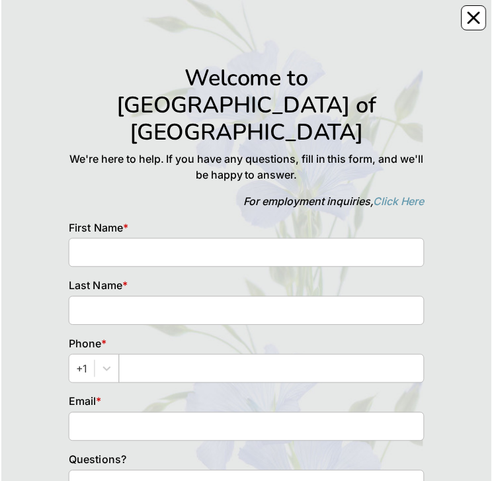
scroll to position [27, 0]
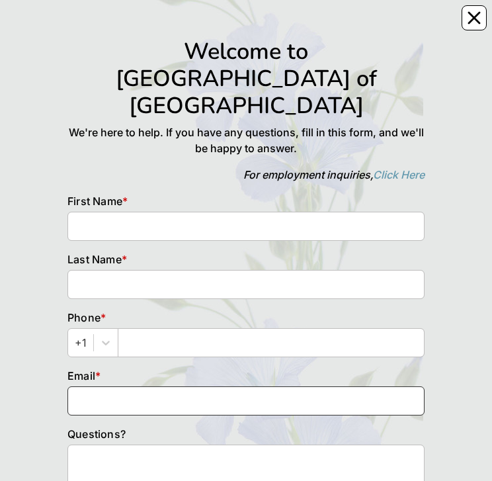
click at [279, 386] on input at bounding box center [245, 400] width 357 height 29
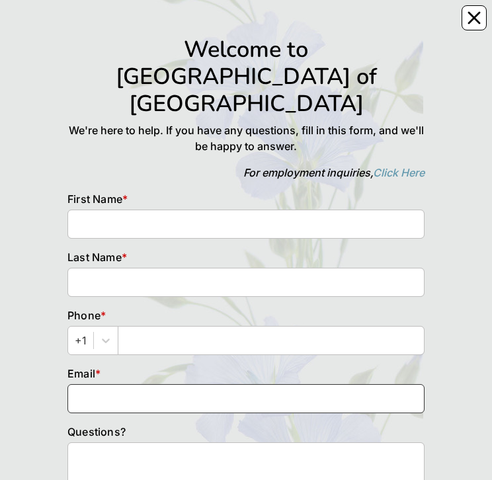
click at [425, 384] on input at bounding box center [245, 398] width 357 height 29
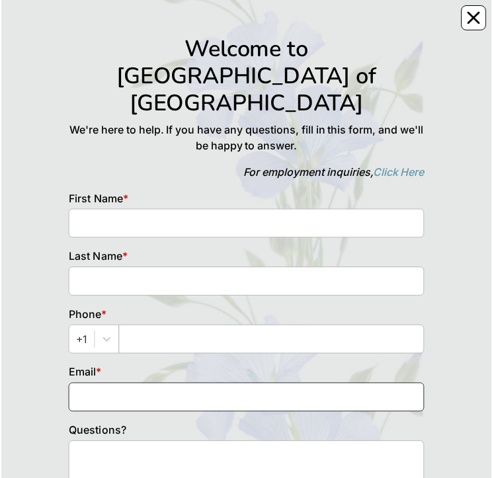
scroll to position [30, 0]
click at [380, 384] on input at bounding box center [245, 398] width 357 height 29
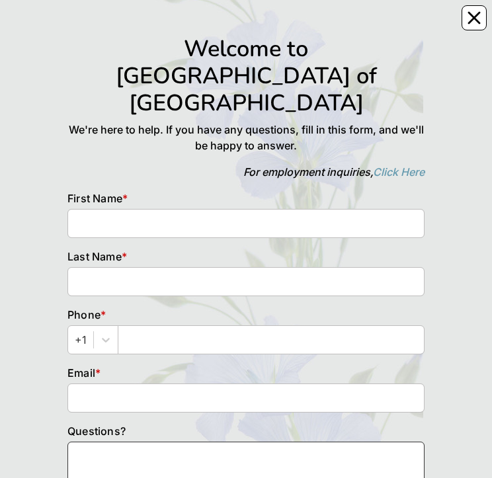
click at [357, 442] on textarea at bounding box center [245, 471] width 357 height 58
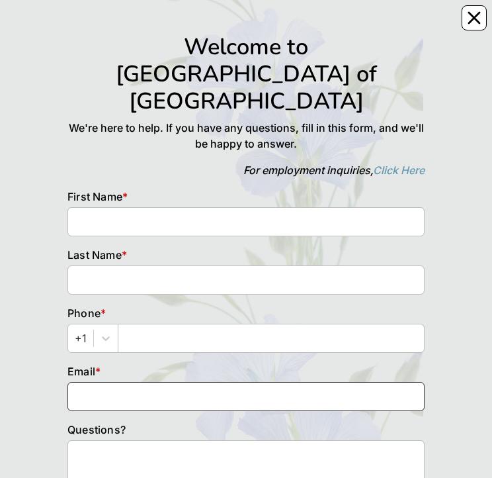
click at [353, 382] on input at bounding box center [245, 396] width 357 height 29
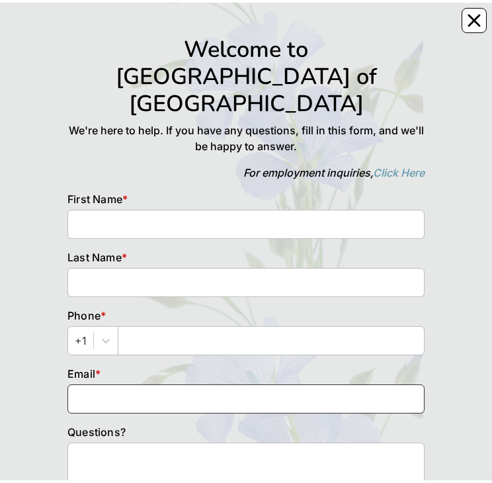
scroll to position [0, 0]
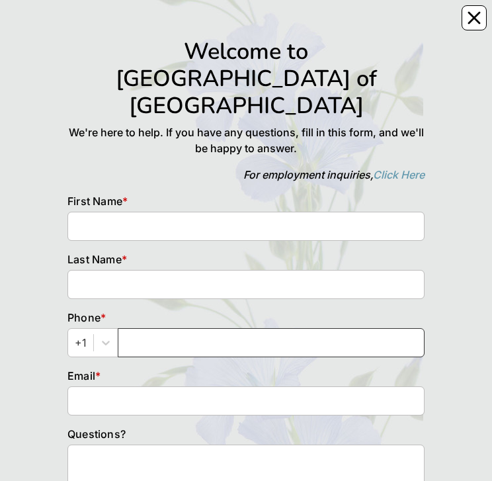
click at [182, 328] on input "text" at bounding box center [271, 342] width 307 height 29
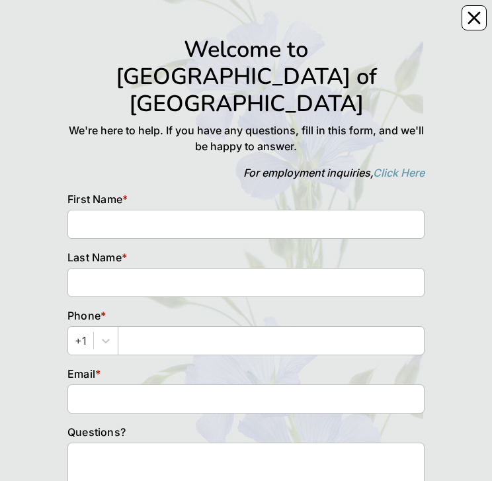
click at [251, 366] on div "Email *" at bounding box center [246, 395] width 377 height 58
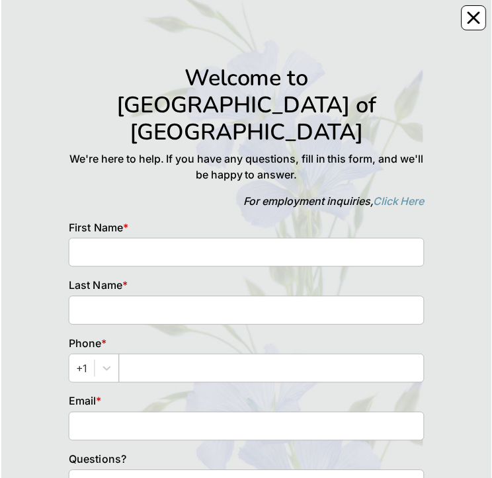
scroll to position [30, 0]
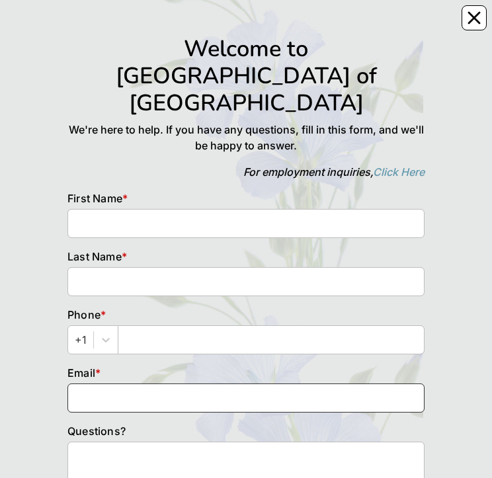
click at [395, 384] on input at bounding box center [245, 398] width 357 height 29
click at [425, 384] on input at bounding box center [245, 398] width 357 height 29
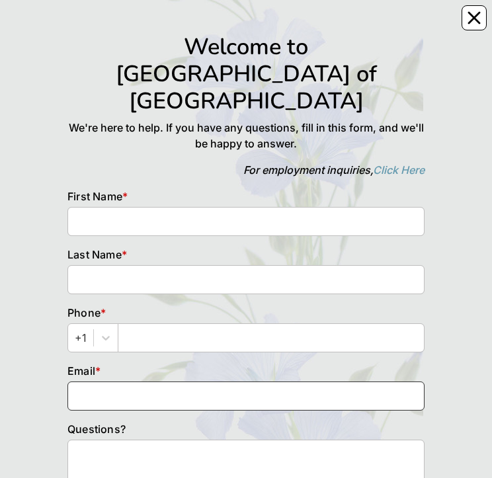
click at [333, 382] on input at bounding box center [245, 396] width 357 height 29
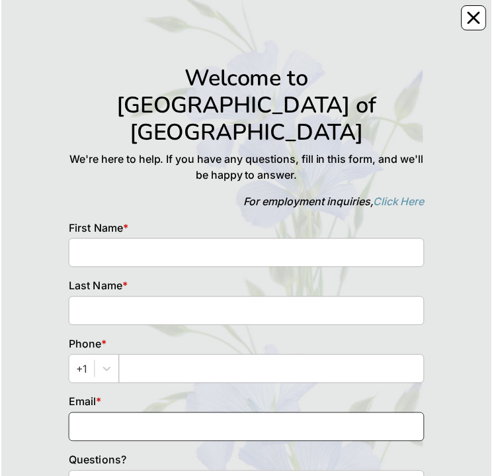
scroll to position [32, 0]
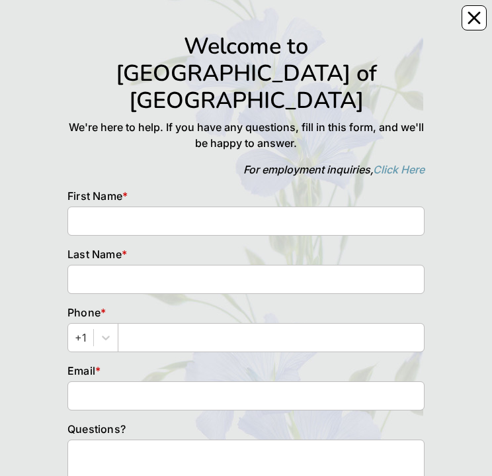
click at [251, 363] on div "Email *" at bounding box center [246, 392] width 377 height 58
click at [176, 87] on div "Welcome to [GEOGRAPHIC_DATA] of [GEOGRAPHIC_DATA] We're here to help. If you ha…" at bounding box center [245, 104] width 357 height 145
click at [316, 11] on div at bounding box center [246, 12] width 377 height 20
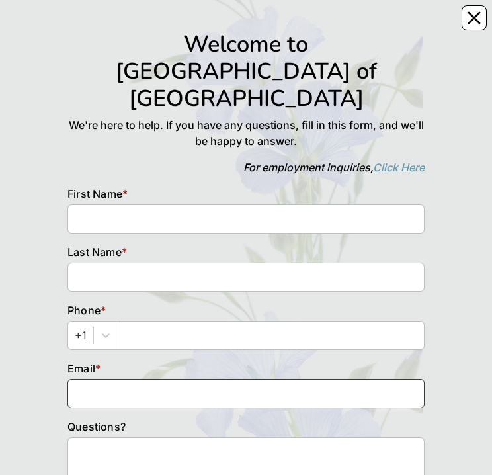
click at [401, 379] on input at bounding box center [245, 393] width 357 height 29
